Goal: Transaction & Acquisition: Purchase product/service

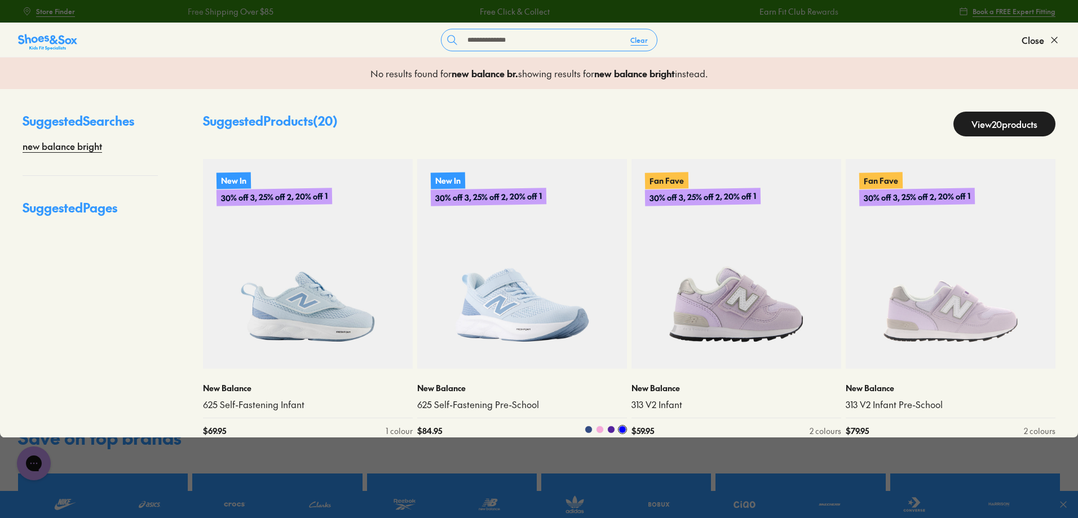
type input "**********"
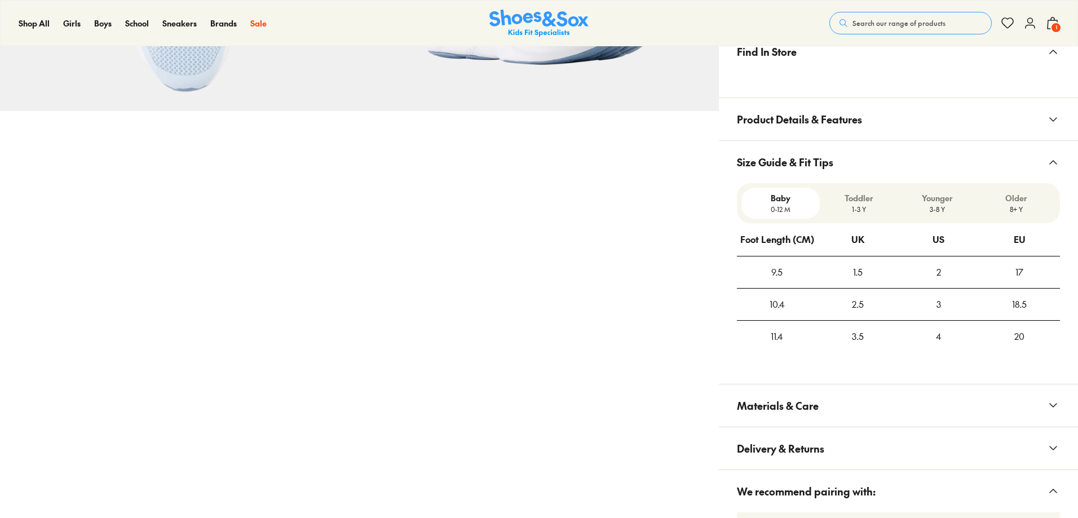
click at [830, 170] on span "Size Guide & Fit Tips" at bounding box center [785, 161] width 96 height 33
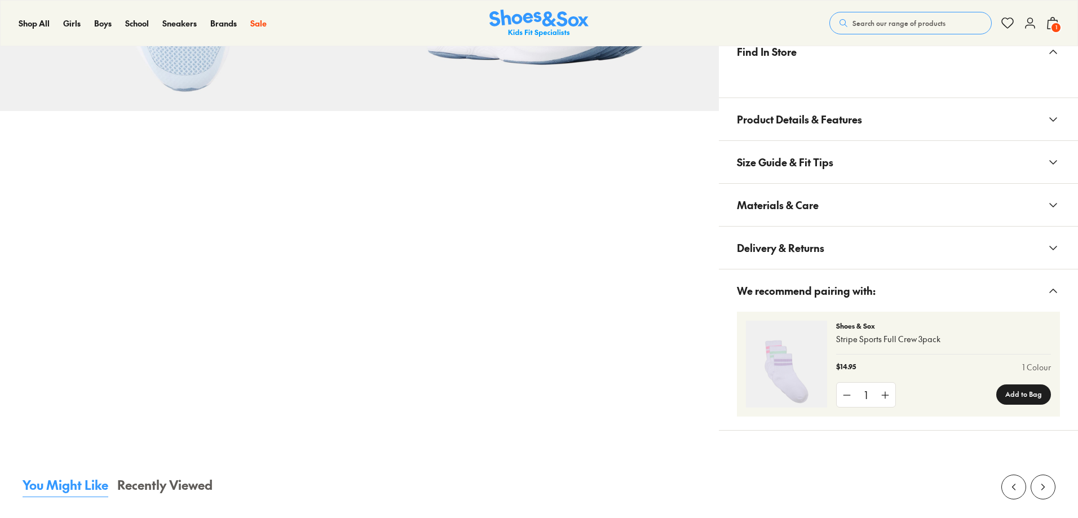
click at [819, 204] on button "Materials & Care" at bounding box center [898, 205] width 359 height 42
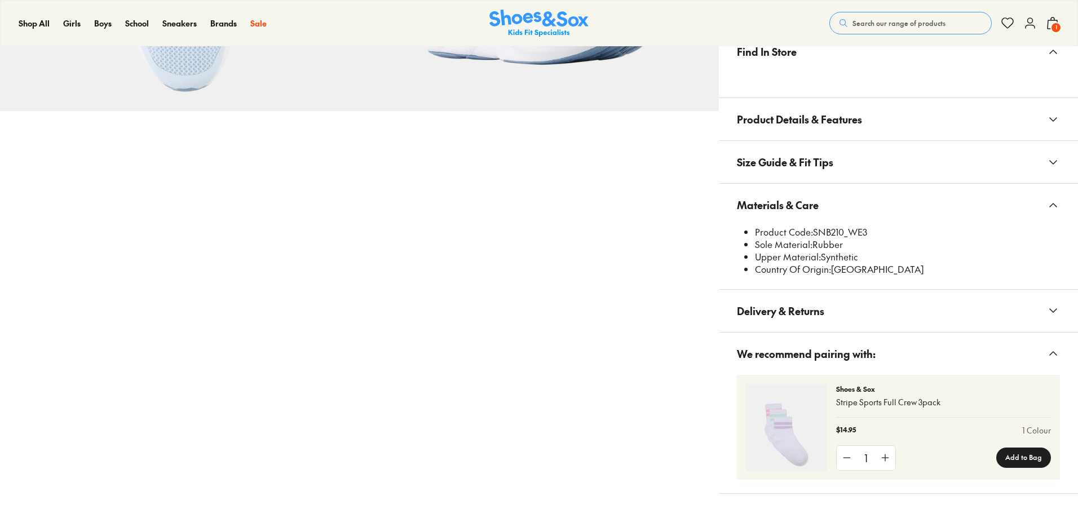
select select "*"
drag, startPoint x: 815, startPoint y: 232, endPoint x: 845, endPoint y: 230, distance: 29.4
click at [845, 230] on li "Product Code: SNB210_WE3" at bounding box center [907, 232] width 305 height 12
copy li "SNB210"
